Goal: Task Accomplishment & Management: Manage account settings

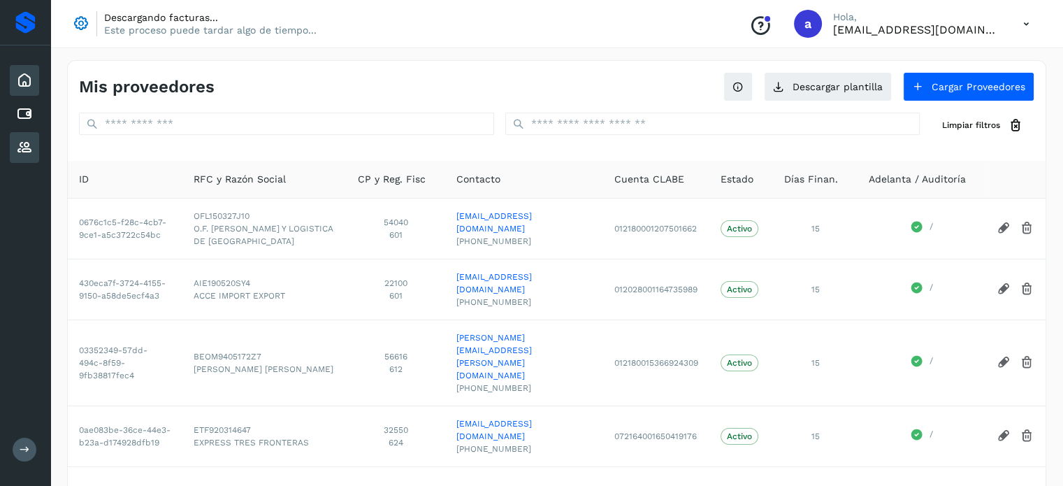
click at [21, 85] on icon at bounding box center [24, 80] width 17 height 17
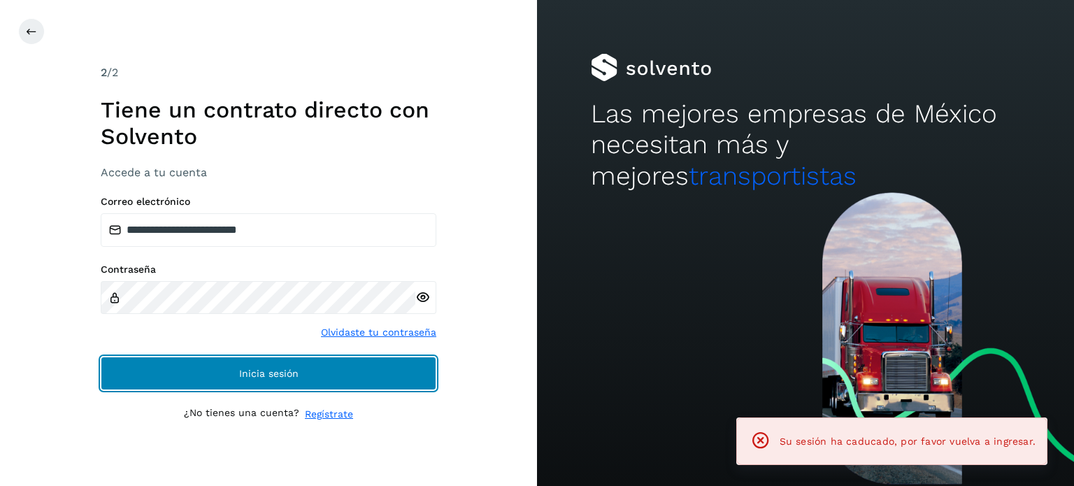
click at [236, 369] on button "Inicia sesión" at bounding box center [269, 374] width 336 height 34
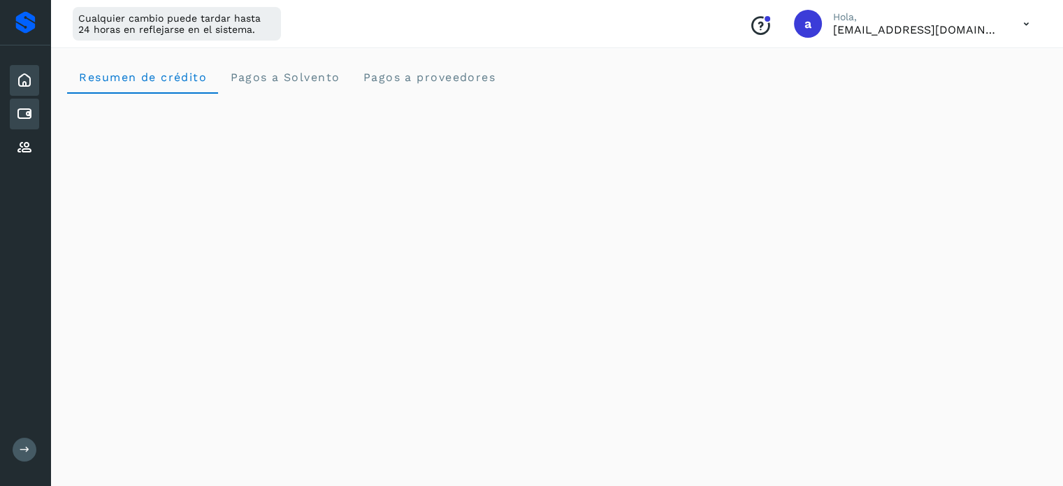
click at [28, 114] on icon at bounding box center [24, 114] width 17 height 17
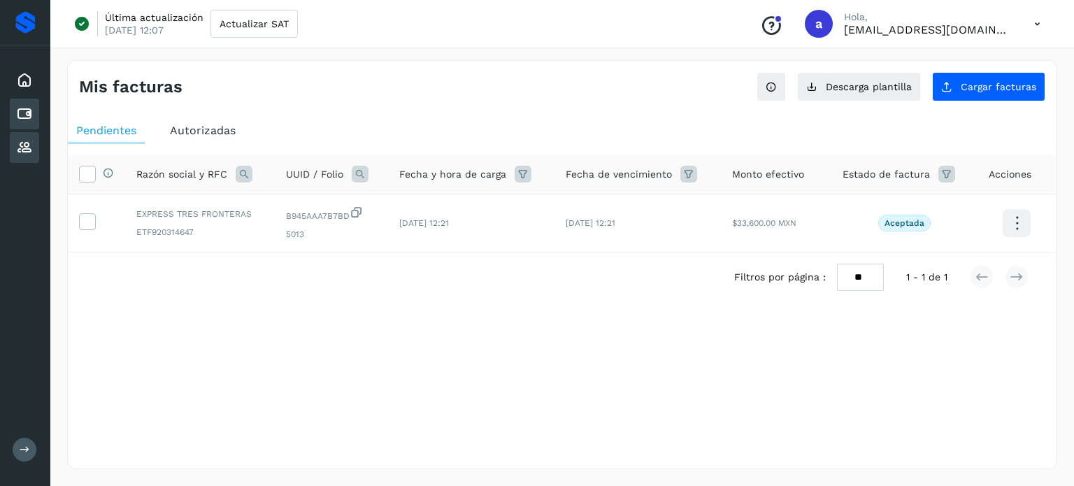
click at [28, 143] on icon at bounding box center [24, 147] width 17 height 17
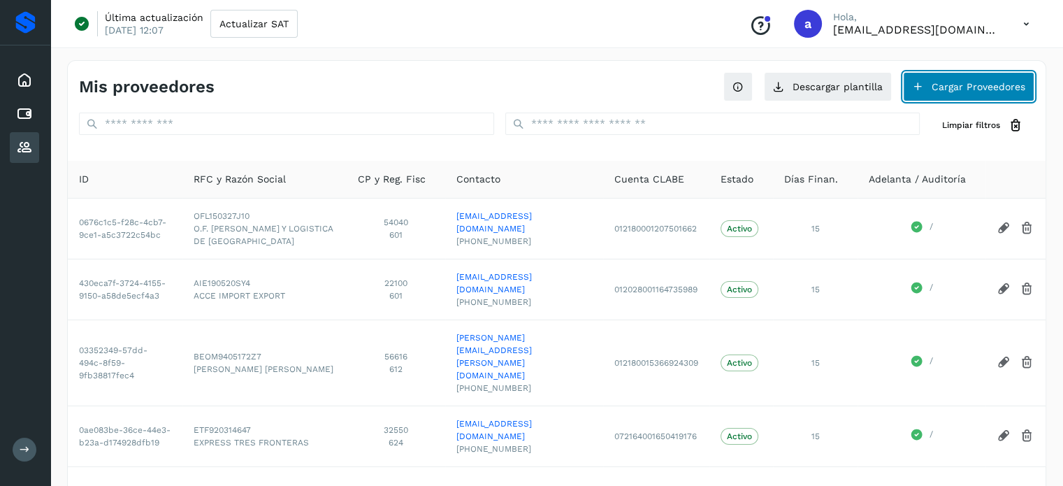
click at [944, 91] on button "Cargar Proveedores" at bounding box center [968, 86] width 131 height 29
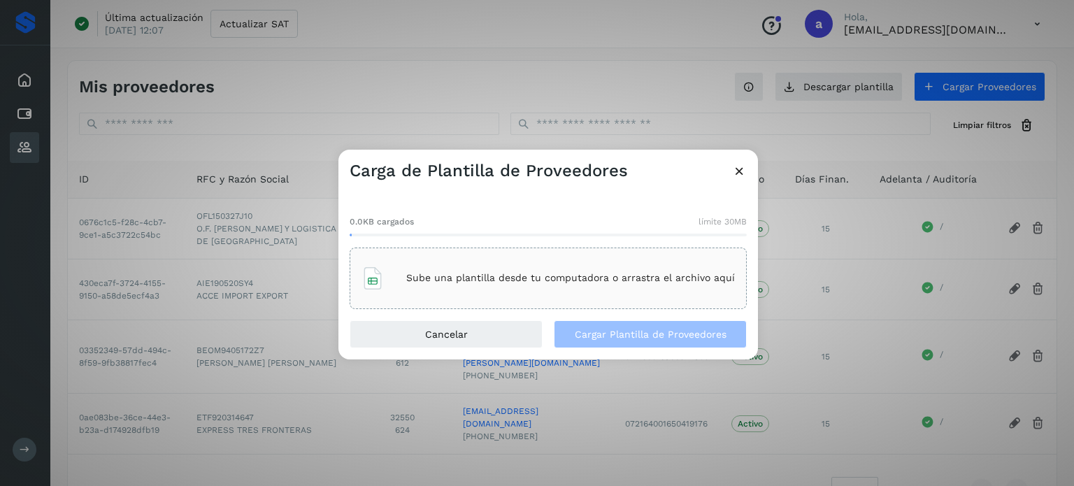
click at [368, 282] on icon at bounding box center [372, 278] width 22 height 22
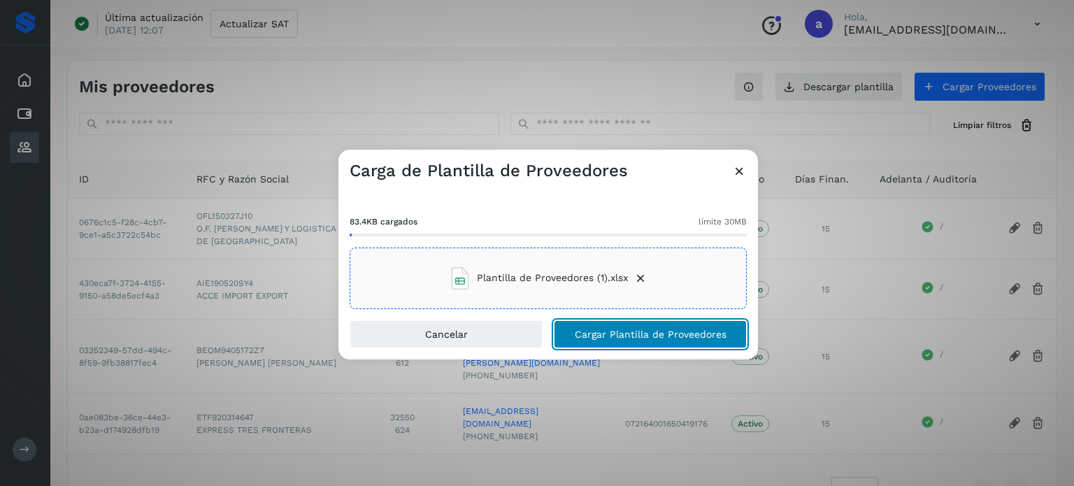
click at [629, 338] on span "Cargar Plantilla de Proveedores" at bounding box center [651, 334] width 152 height 10
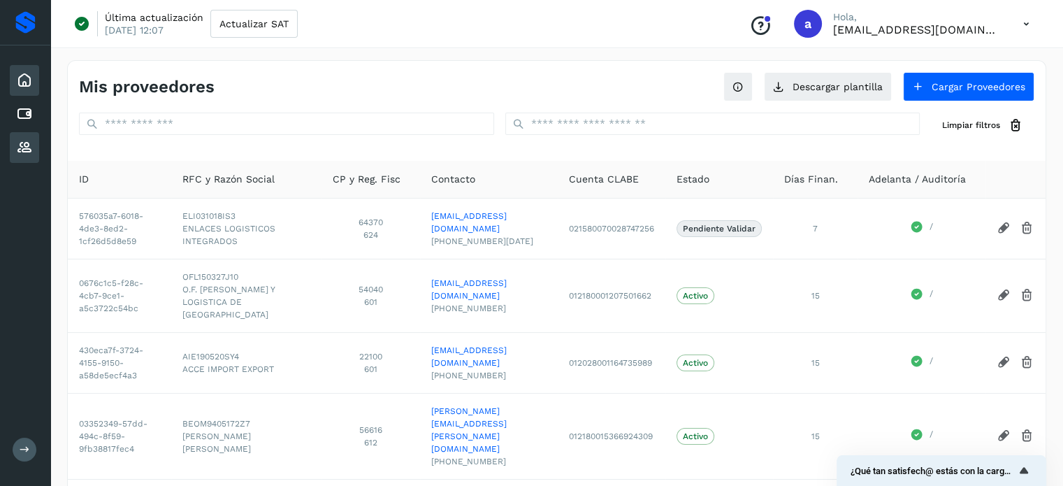
click at [30, 75] on icon at bounding box center [24, 80] width 17 height 17
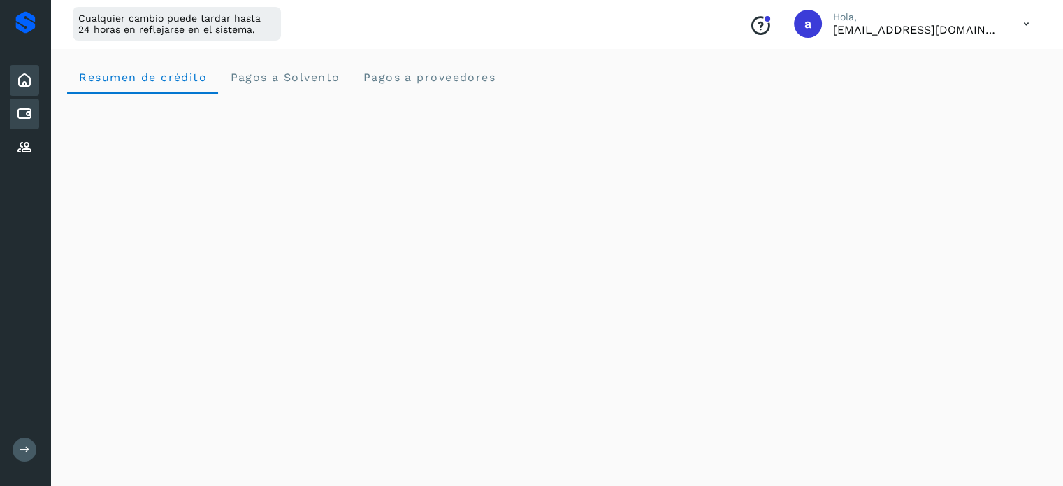
click at [19, 108] on icon at bounding box center [24, 114] width 17 height 17
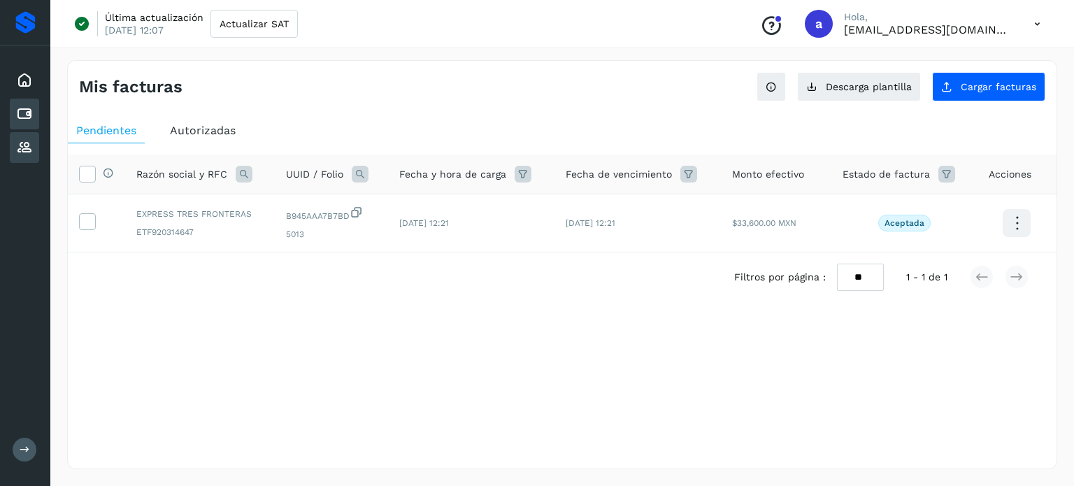
click at [23, 147] on icon at bounding box center [24, 147] width 17 height 17
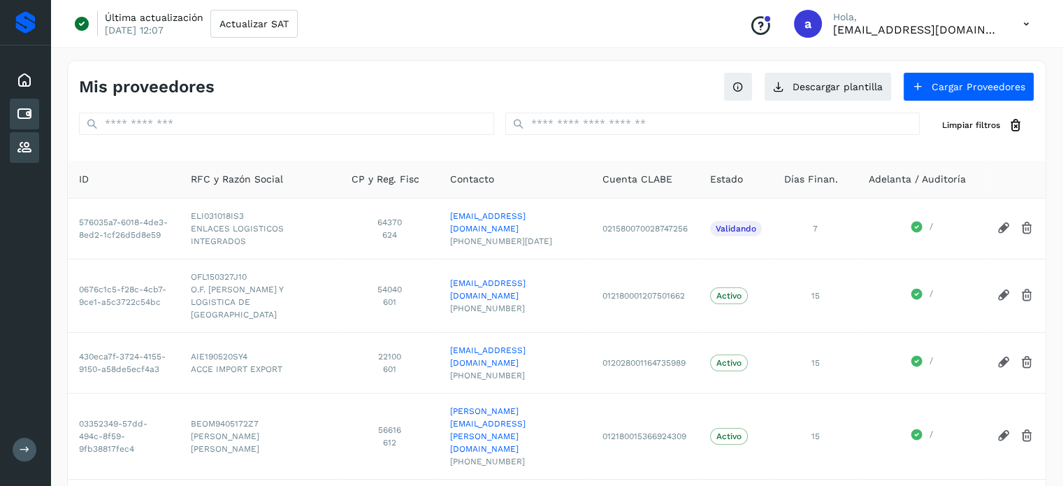
click at [22, 107] on icon at bounding box center [24, 114] width 17 height 17
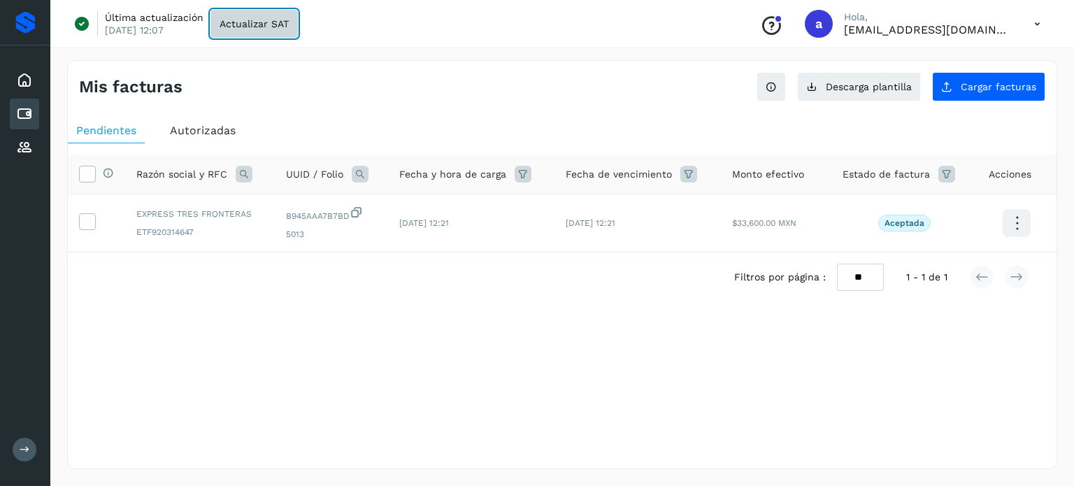
click at [281, 23] on span "Actualizar SAT" at bounding box center [254, 24] width 69 height 10
click at [28, 148] on icon at bounding box center [24, 147] width 17 height 17
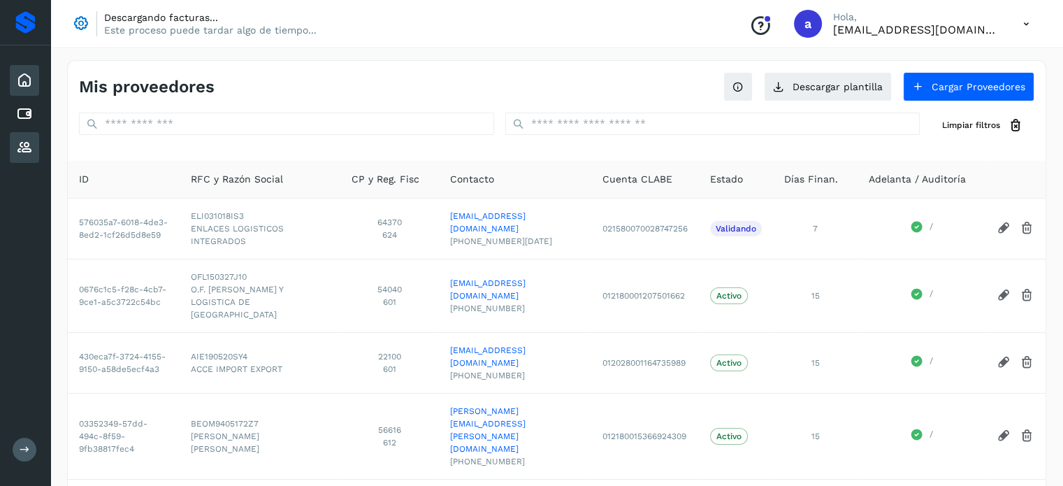
click at [31, 83] on icon at bounding box center [24, 80] width 17 height 17
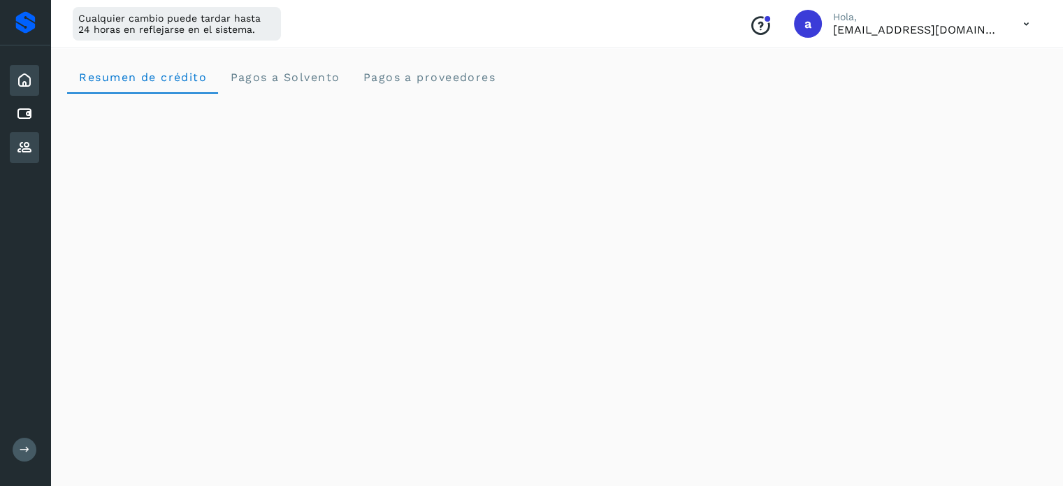
click at [26, 139] on icon at bounding box center [24, 147] width 17 height 17
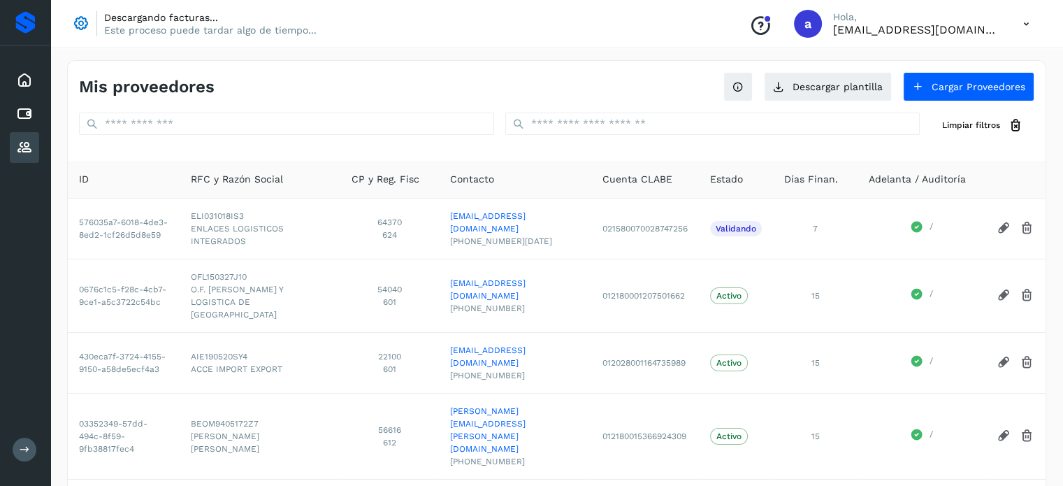
click at [27, 139] on icon at bounding box center [24, 147] width 17 height 17
click at [23, 71] on div "Inicio" at bounding box center [24, 80] width 29 height 31
